Goal: Complete application form: Complete application form

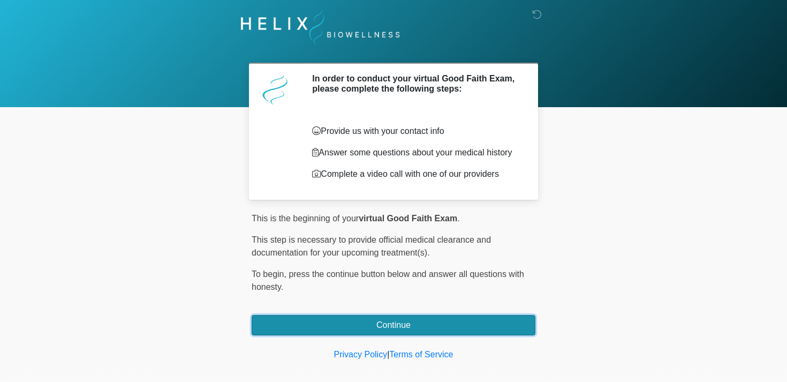
click at [304, 328] on button "Continue" at bounding box center [394, 325] width 284 height 20
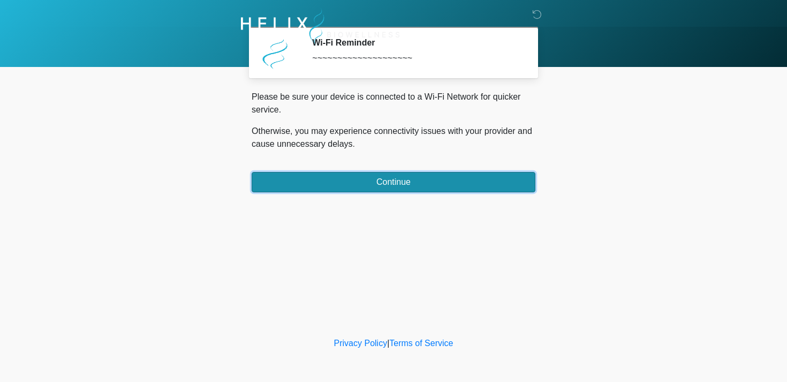
click at [335, 180] on button "Continue" at bounding box center [394, 182] width 284 height 20
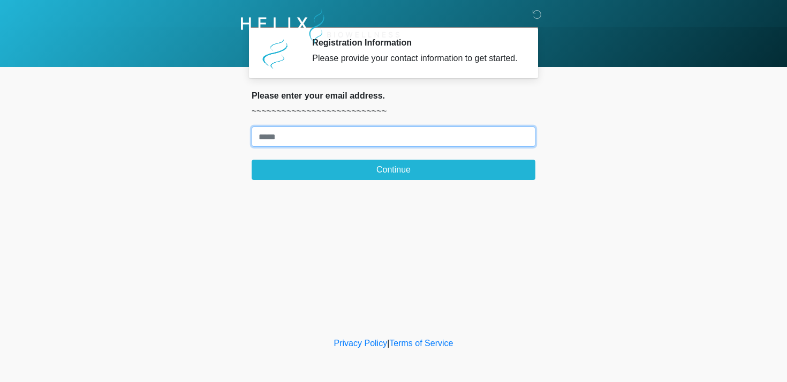
click at [321, 147] on input "Where should we email your treatment plan?" at bounding box center [394, 136] width 284 height 20
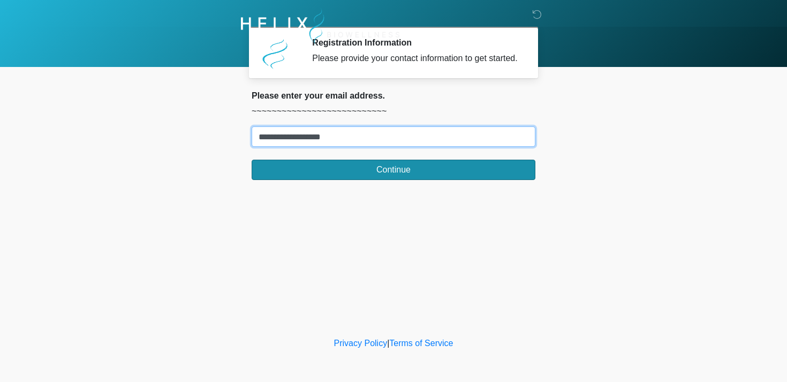
type input "**********"
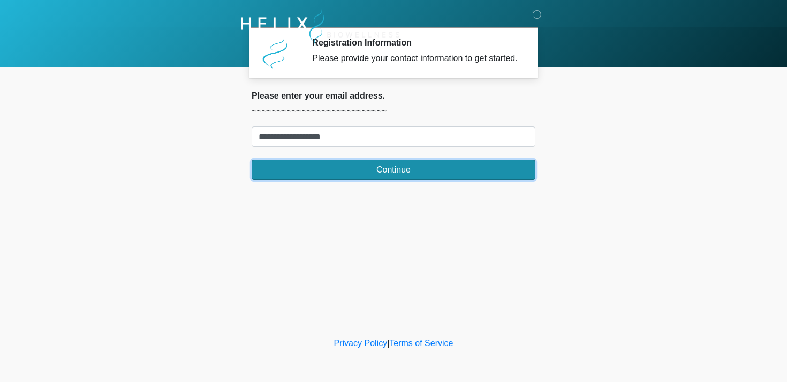
click at [399, 180] on button "Continue" at bounding box center [394, 170] width 284 height 20
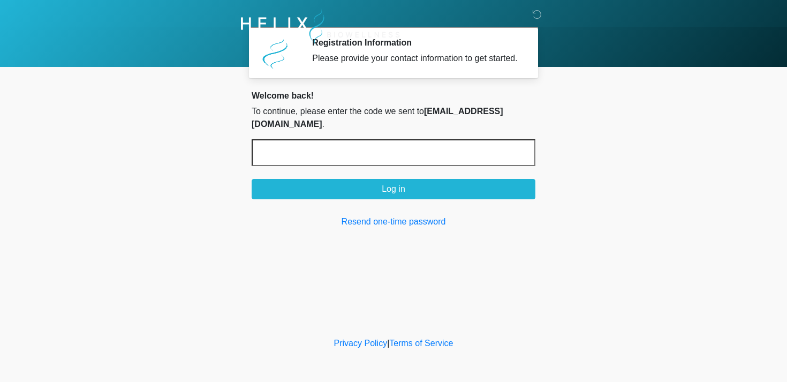
click at [568, 58] on div at bounding box center [393, 33] width 787 height 67
click at [278, 153] on input "text" at bounding box center [394, 152] width 284 height 27
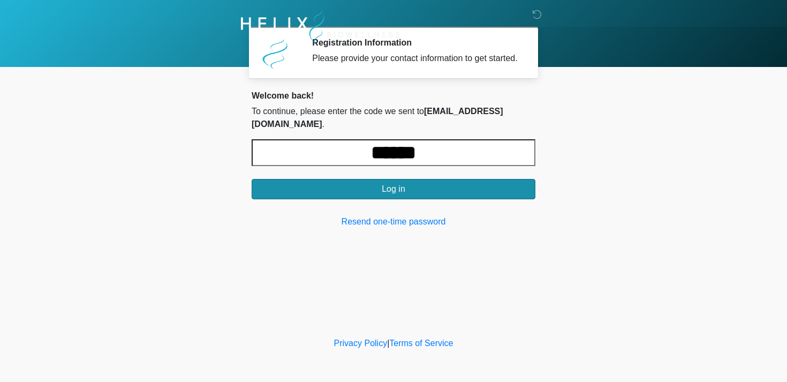
type input "******"
click at [346, 188] on button "Log in" at bounding box center [394, 189] width 284 height 20
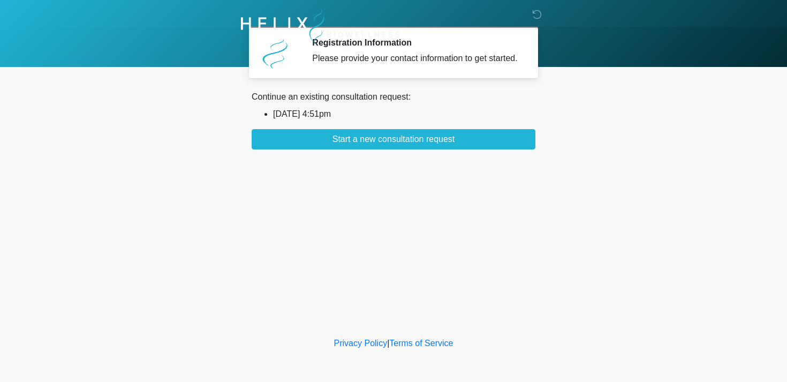
click at [331, 120] on li "2025/09/15 4:51pm" at bounding box center [404, 114] width 262 height 13
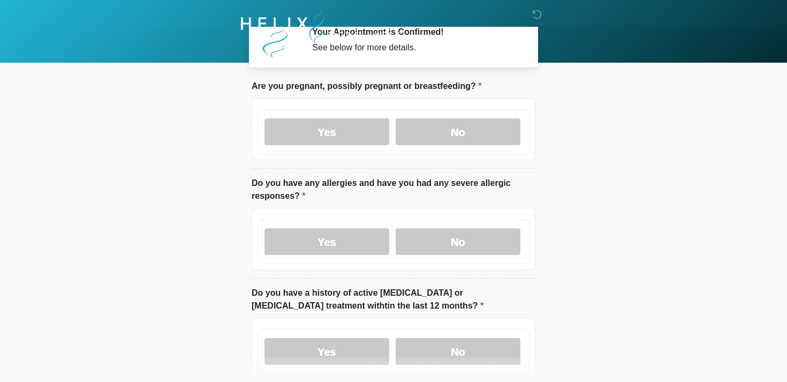
scroll to position [4, 0]
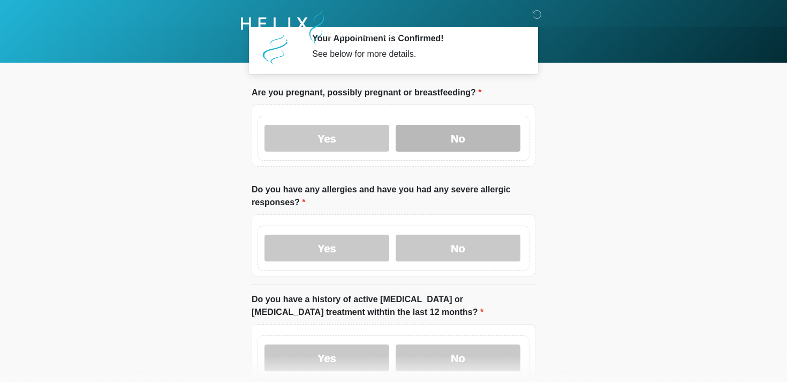
click at [457, 139] on label "No" at bounding box center [458, 138] width 125 height 27
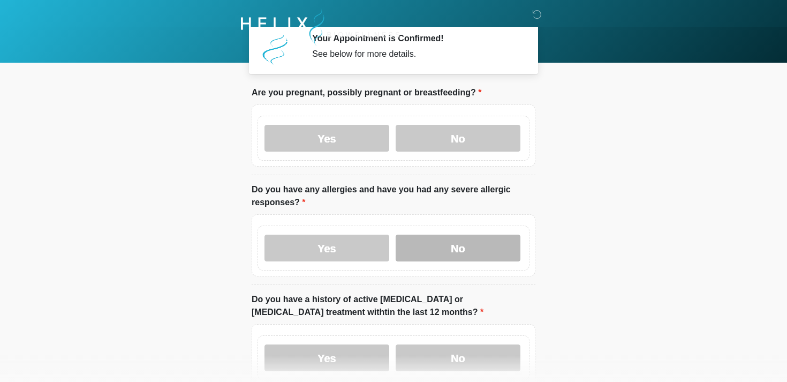
click at [450, 245] on label "No" at bounding box center [458, 248] width 125 height 27
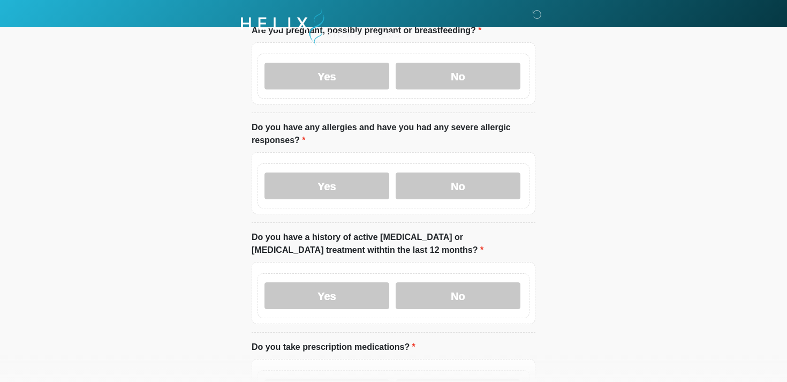
scroll to position [67, 0]
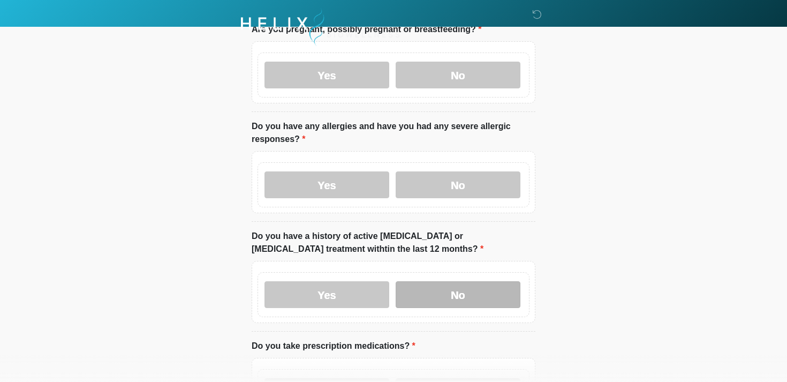
click at [436, 297] on label "No" at bounding box center [458, 294] width 125 height 27
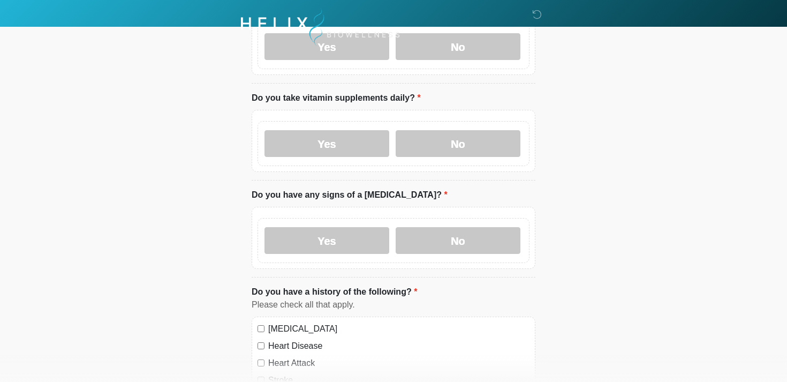
scroll to position [405, 0]
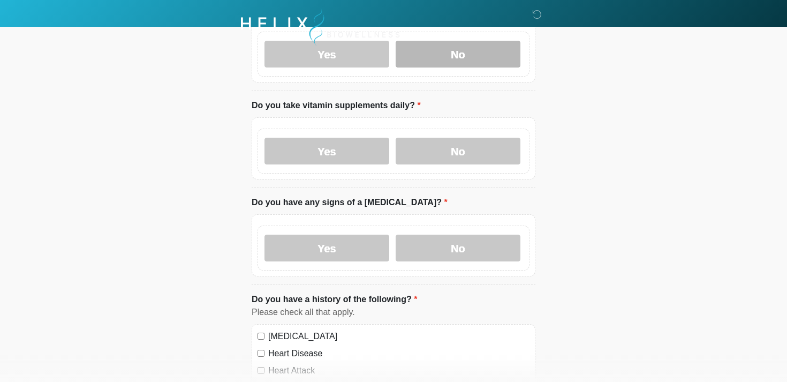
click at [449, 57] on label "No" at bounding box center [458, 54] width 125 height 27
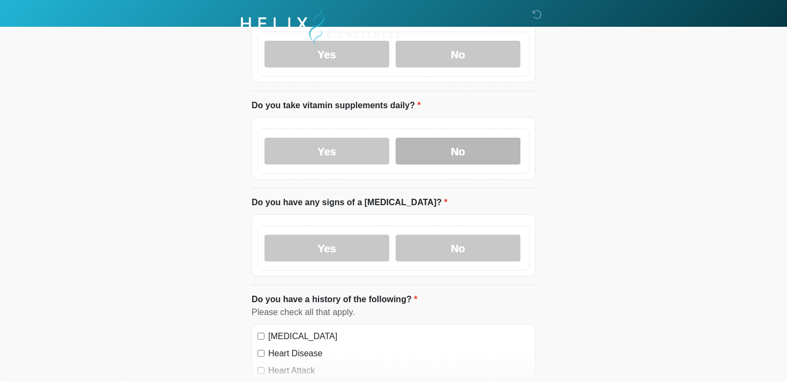
click at [433, 153] on label "No" at bounding box center [458, 151] width 125 height 27
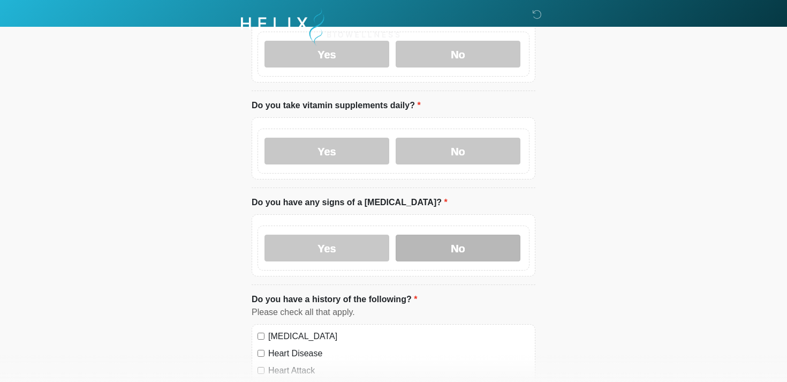
click at [414, 246] on label "No" at bounding box center [458, 248] width 125 height 27
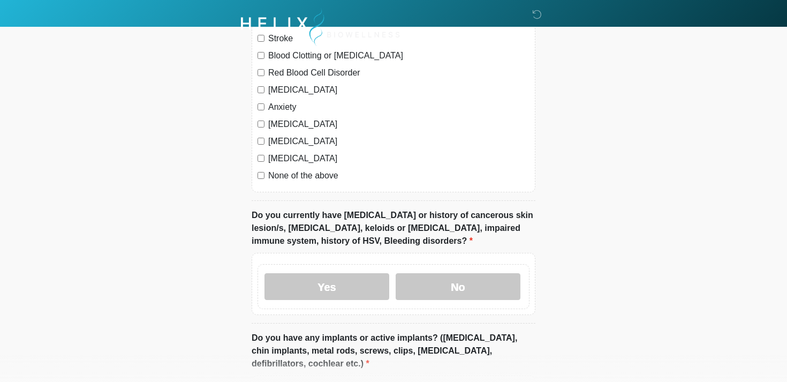
scroll to position [755, 0]
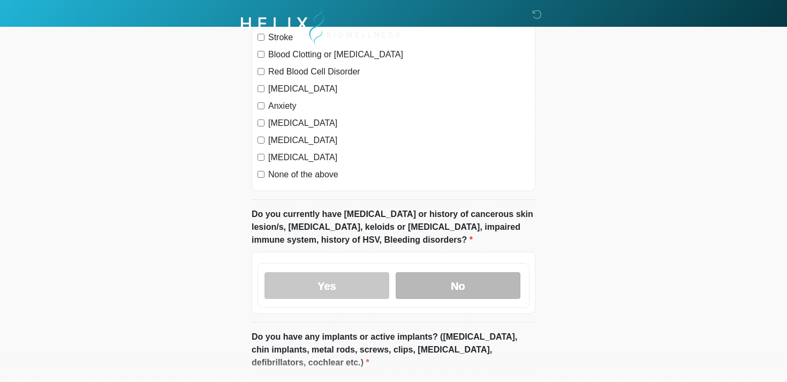
click at [423, 282] on label "No" at bounding box center [458, 285] width 125 height 27
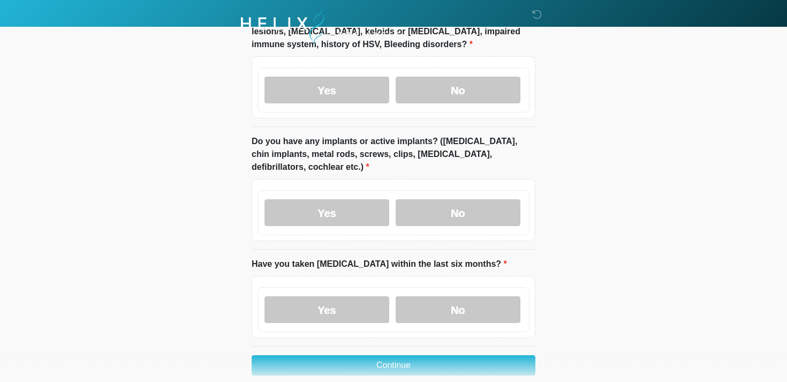
scroll to position [954, 0]
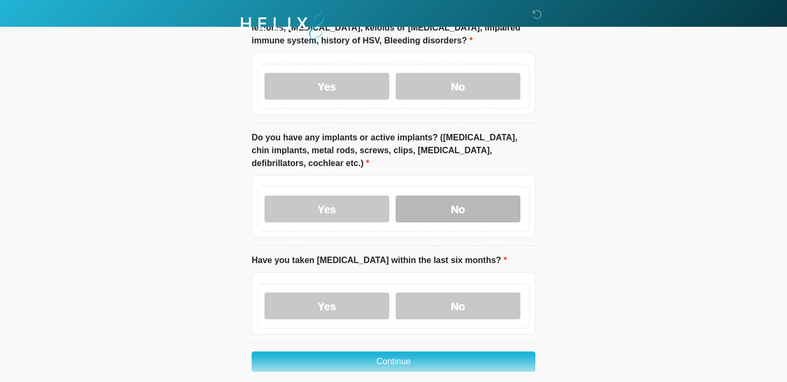
click at [489, 205] on label "No" at bounding box center [458, 208] width 125 height 27
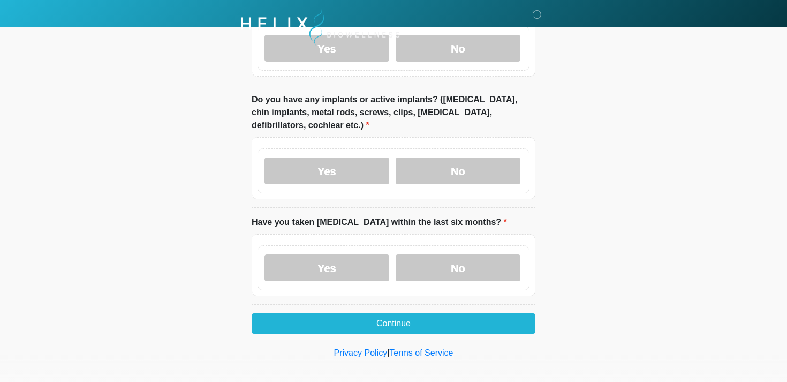
scroll to position [999, 0]
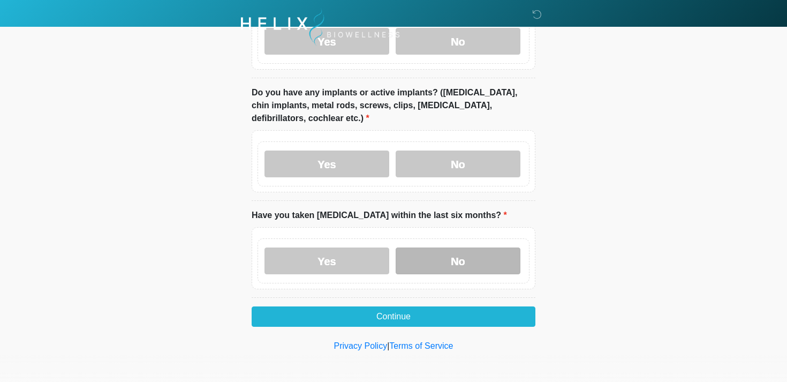
click at [454, 261] on label "No" at bounding box center [458, 260] width 125 height 27
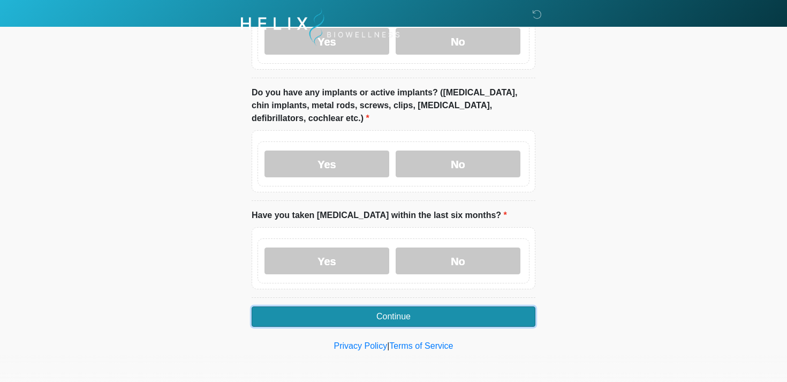
click at [348, 313] on button "Continue" at bounding box center [394, 316] width 284 height 20
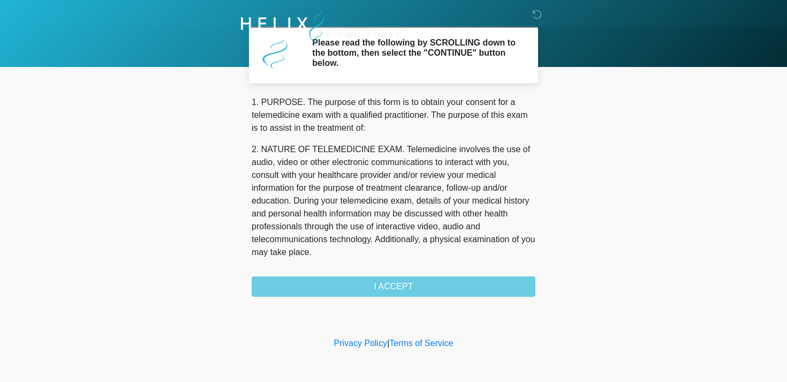
scroll to position [454, 0]
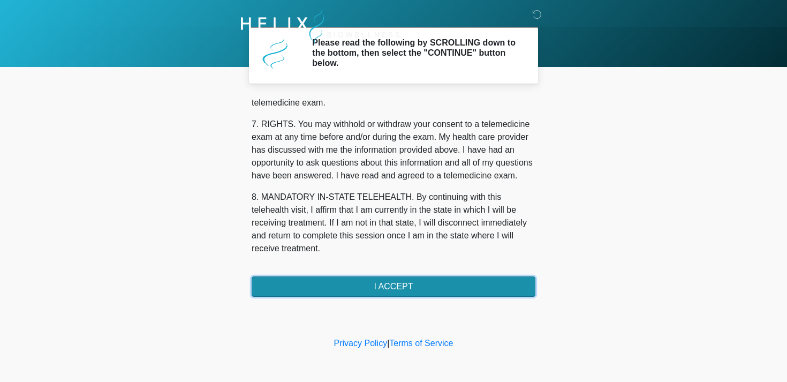
click at [411, 288] on button "I ACCEPT" at bounding box center [394, 286] width 284 height 20
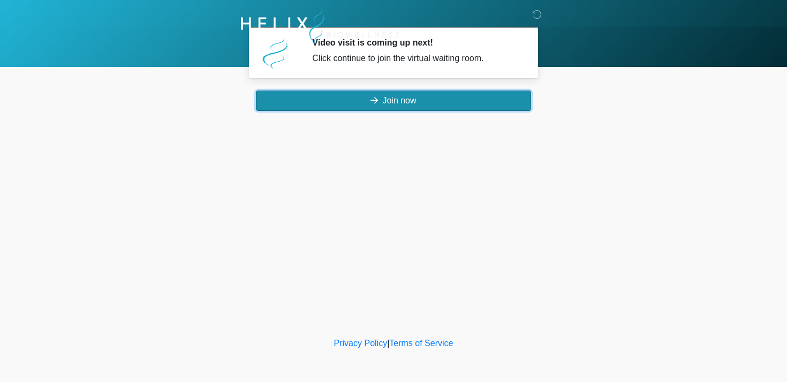
click at [371, 96] on icon at bounding box center [374, 100] width 7 height 9
